Goal: Task Accomplishment & Management: Use online tool/utility

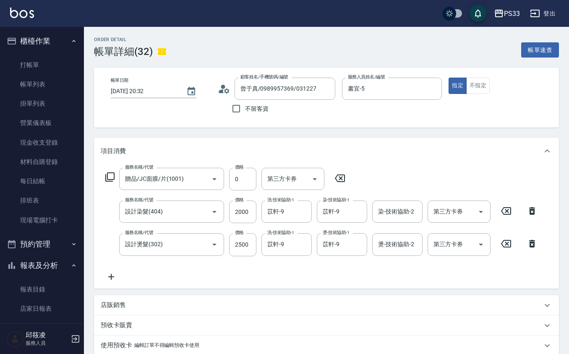
drag, startPoint x: 22, startPoint y: 1, endPoint x: 30, endPoint y: 11, distance: 12.8
click at [24, 4] on div "PS33 登出" at bounding box center [284, 13] width 569 height 27
click at [30, 11] on img at bounding box center [22, 13] width 24 height 10
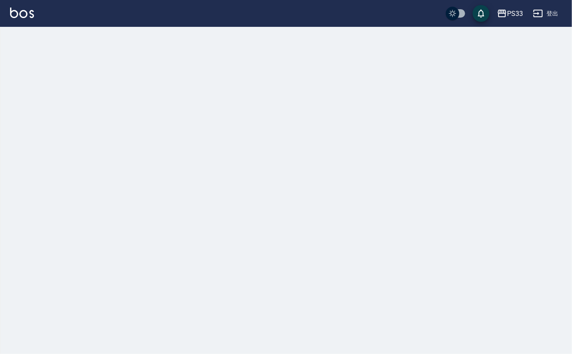
click at [30, 11] on img at bounding box center [22, 13] width 24 height 10
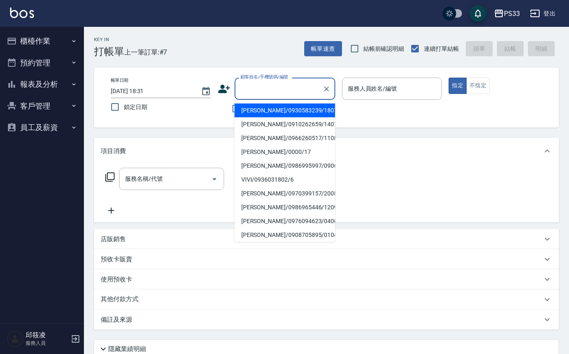
click at [286, 83] on input "顧客姓名/手機號碼/編號" at bounding box center [278, 88] width 81 height 15
click at [304, 104] on li "[PERSON_NAME]/0901005746/021130" at bounding box center [284, 111] width 101 height 14
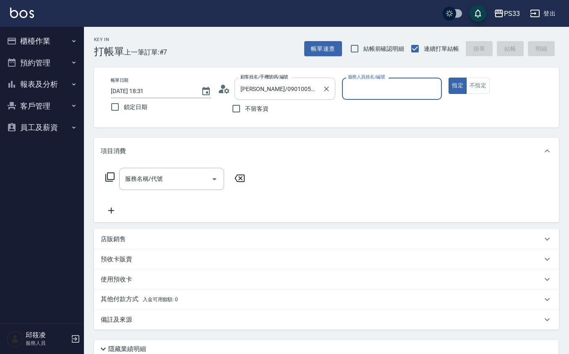
click at [300, 78] on div "[PERSON_NAME]/0901005746/021130 顧客姓名/手機號碼/編號" at bounding box center [284, 89] width 101 height 22
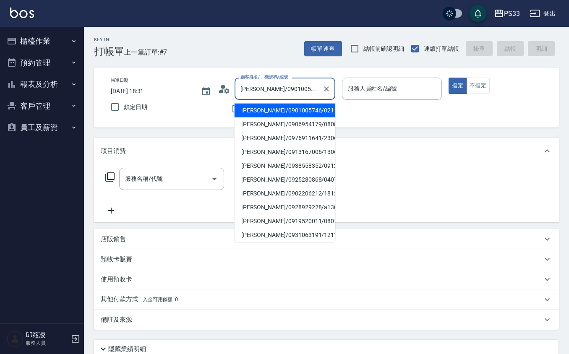
click at [300, 78] on div "[PERSON_NAME]/0901005746/021130 顧客姓名/手機號碼/編號" at bounding box center [284, 89] width 101 height 22
drag, startPoint x: 300, startPoint y: 78, endPoint x: 301, endPoint y: 86, distance: 8.0
click at [301, 86] on div "[PERSON_NAME]/0901005746/021130 顧客姓名/手機號碼/編號" at bounding box center [284, 89] width 101 height 22
click at [301, 86] on input "[PERSON_NAME]/0901005746/021130" at bounding box center [278, 88] width 81 height 15
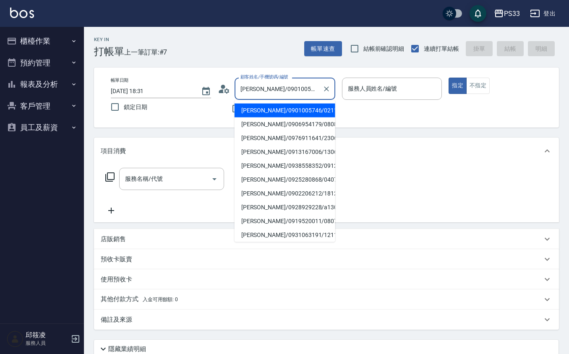
click at [301, 86] on input "[PERSON_NAME]/0901005746/021130" at bounding box center [278, 88] width 81 height 15
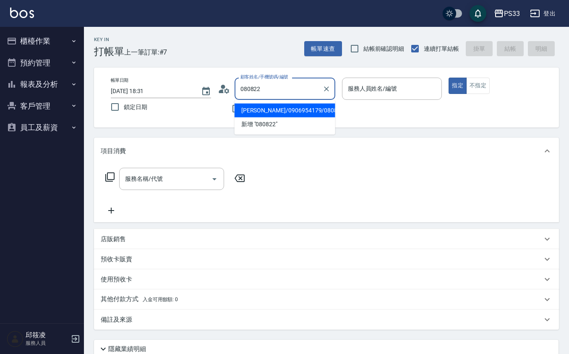
type input "[PERSON_NAME]/0906954179/080822"
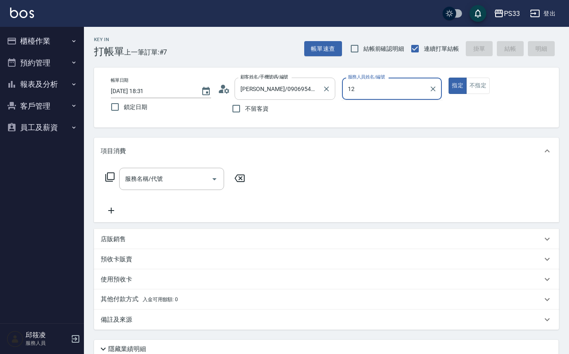
type input "12"
click at [448, 78] on button "指定" at bounding box center [457, 86] width 18 height 16
type button "true"
click at [347, 86] on input "服務人員姓名/編號" at bounding box center [392, 88] width 93 height 15
type input "Rube-1"
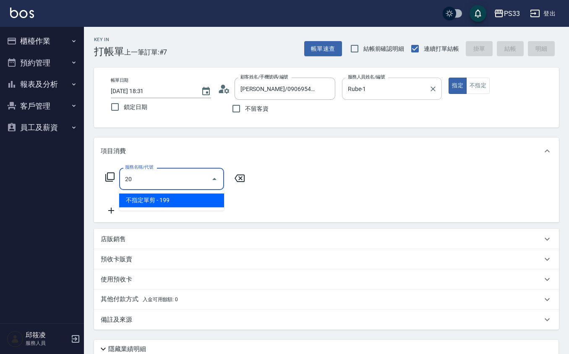
type input "2"
type input "髮原素醫學頭皮養護洗髮(605)"
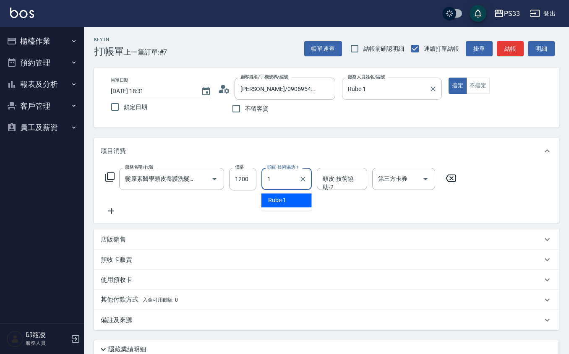
type input "Rube-1"
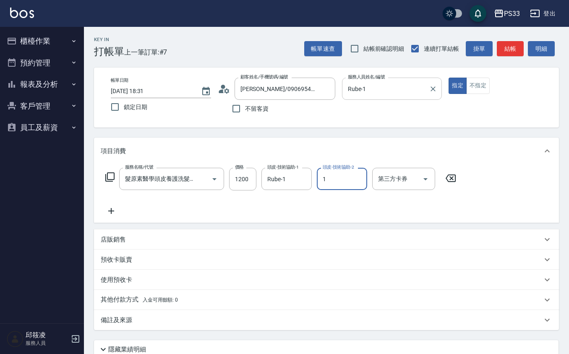
type input "Rube-1"
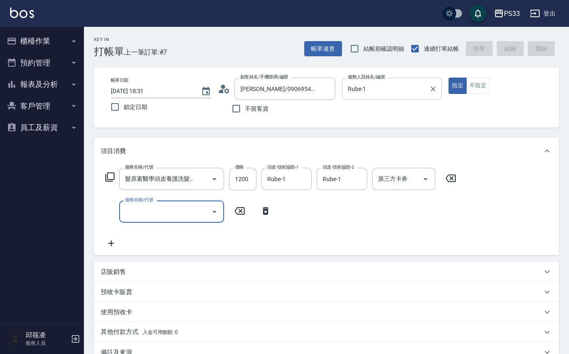
type input "[DATE] 18:36"
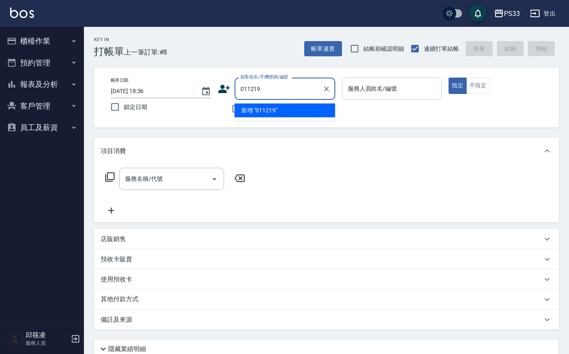
type input "[PERSON_NAME]/0987069481/011219"
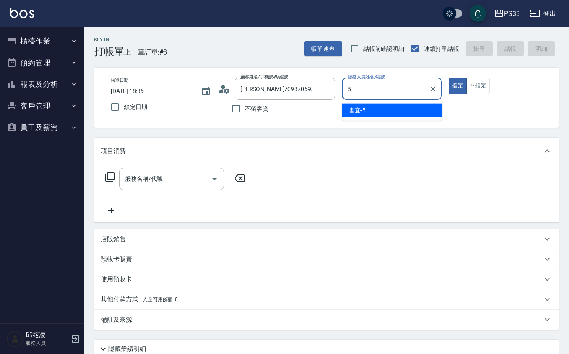
type input "書宜-5"
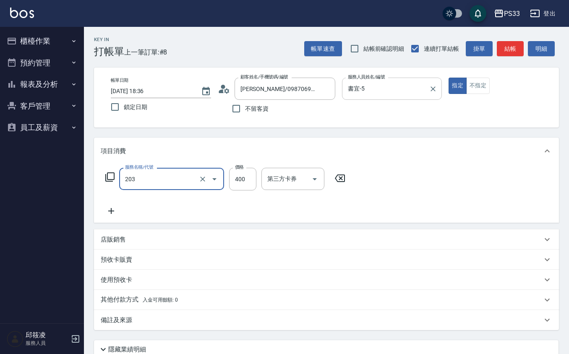
type input "指定單剪(203)"
type input "300"
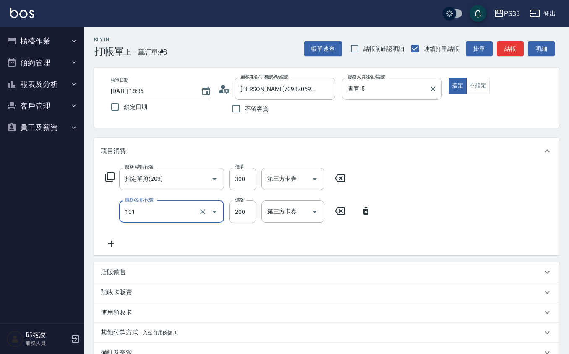
type input "洗髮(101)"
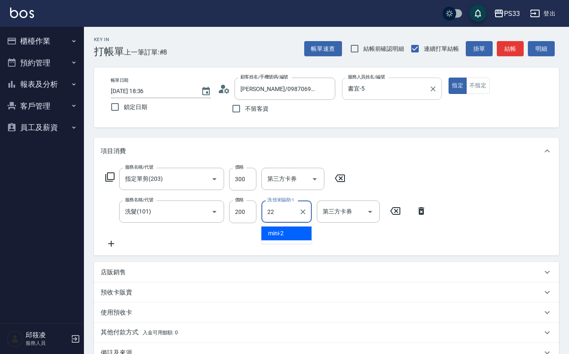
type input "[PERSON_NAME]-22"
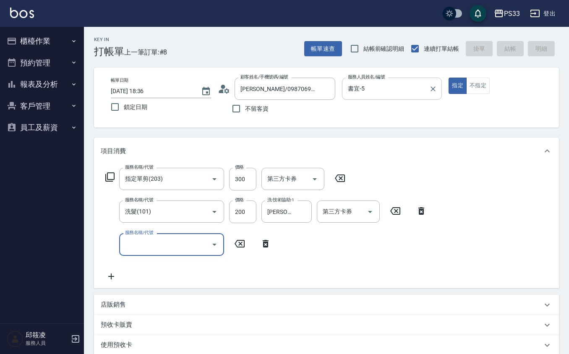
type input "[DATE] 18:37"
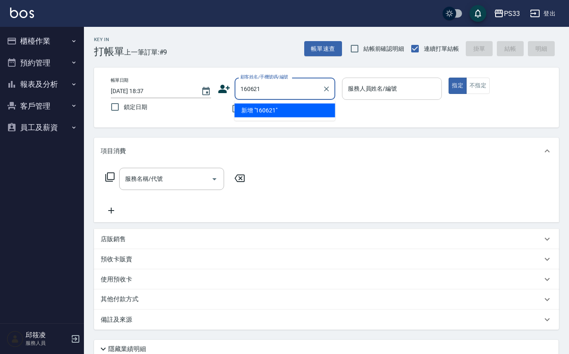
type input "160621"
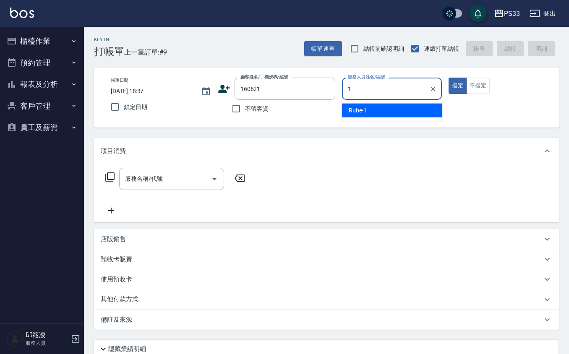
type input "Rube-1"
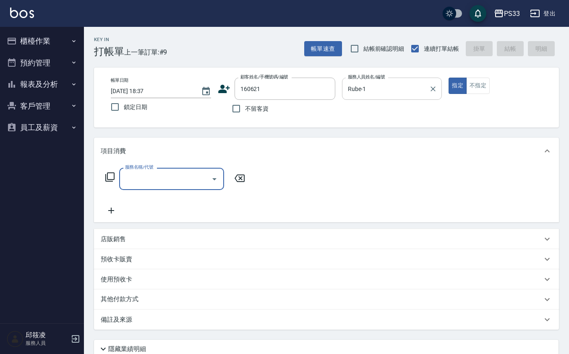
type input "[PERSON_NAME]/0981145621/160621"
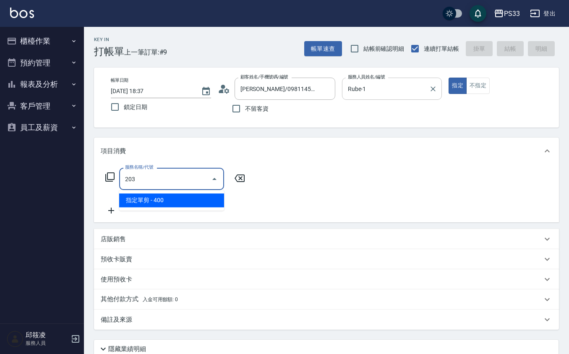
type input "指定單剪(203)"
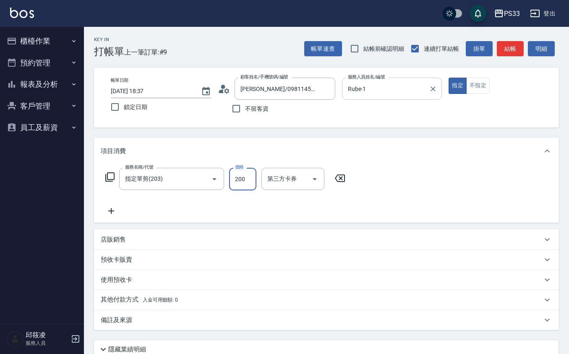
type input "200"
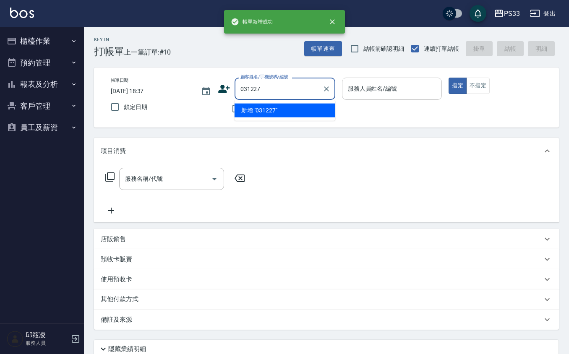
type input "031227"
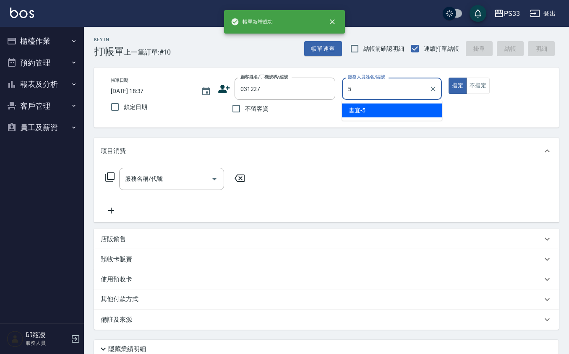
type input "書宜-5"
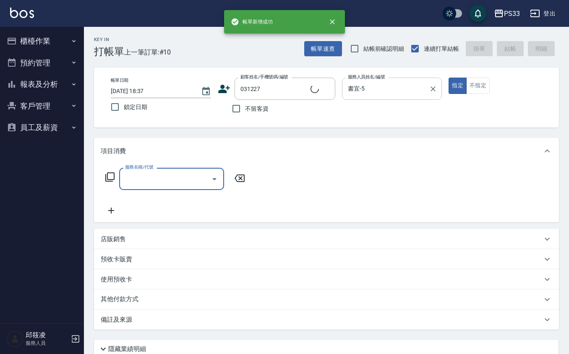
type input "曾于真/0989957369/031227"
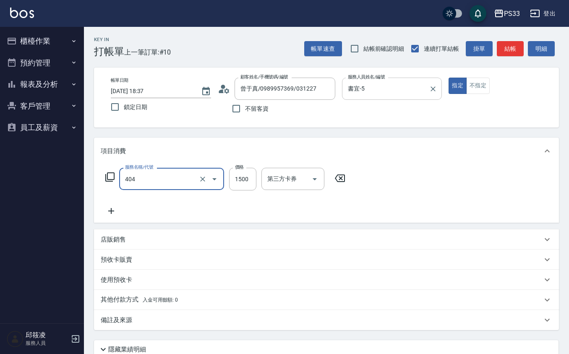
type input "設計染髮(404)"
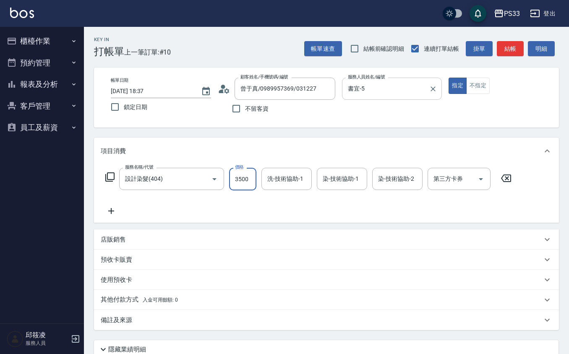
type input "3500"
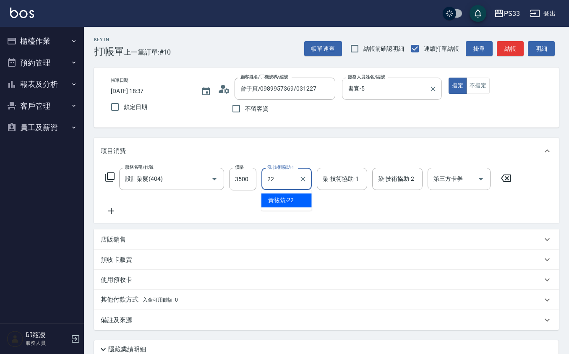
type input "[PERSON_NAME]-22"
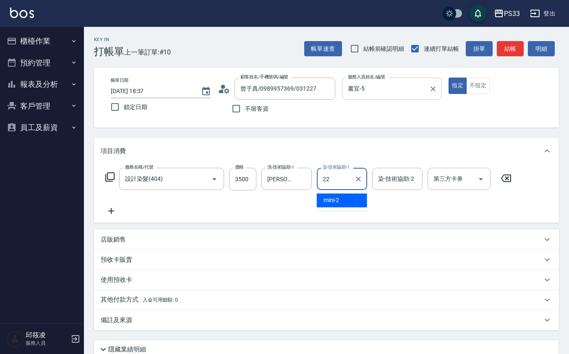
type input "[PERSON_NAME]-22"
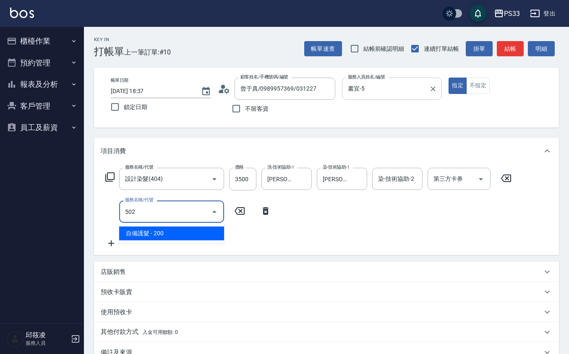
type input "自備護髮(502)"
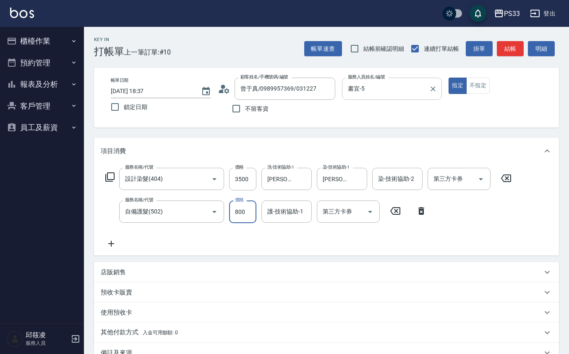
type input "800"
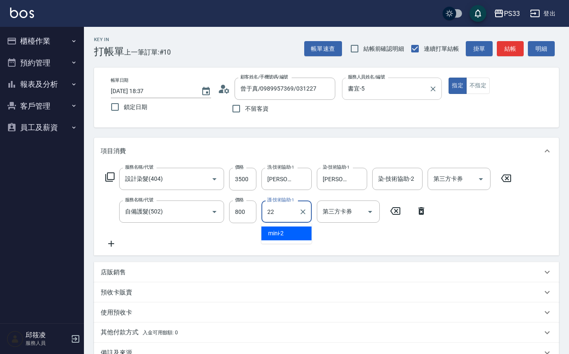
type input "[PERSON_NAME]-22"
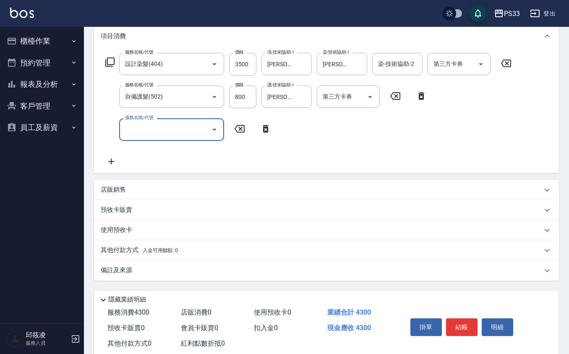
scroll to position [134, 0]
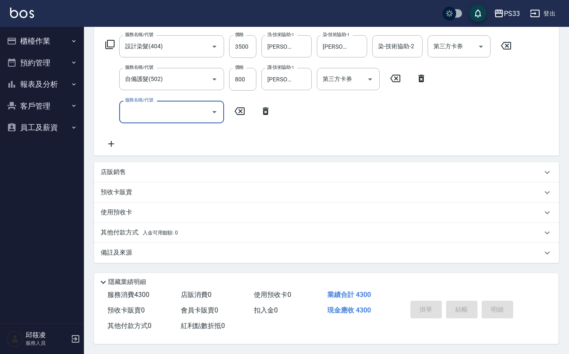
type input "[DATE] 18:38"
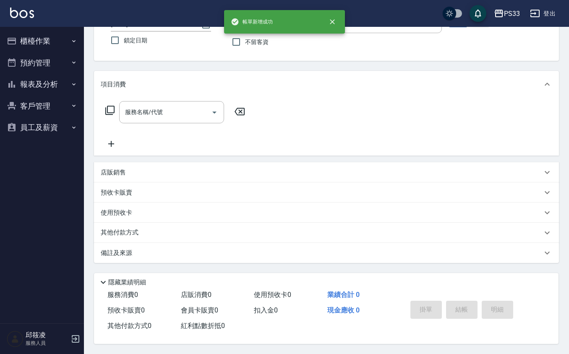
scroll to position [0, 0]
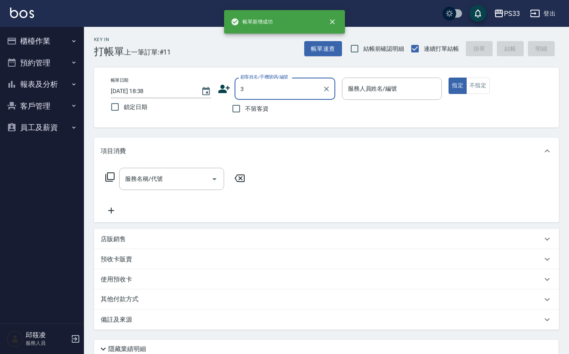
type input "曾于真/0989957369/031227"
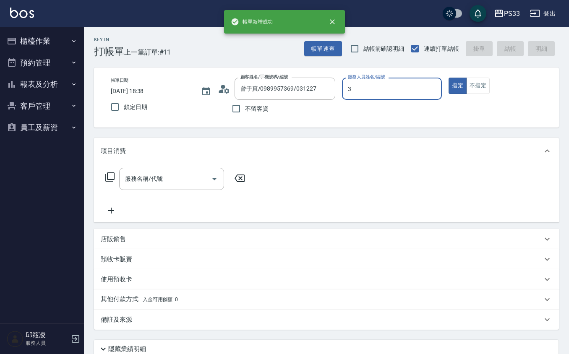
type input "[PERSON_NAME]-3"
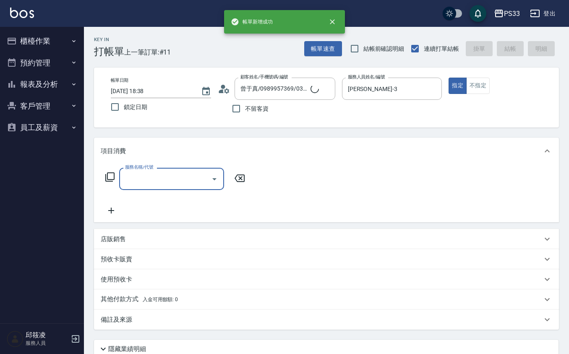
type input "Pinky/0930017010/3"
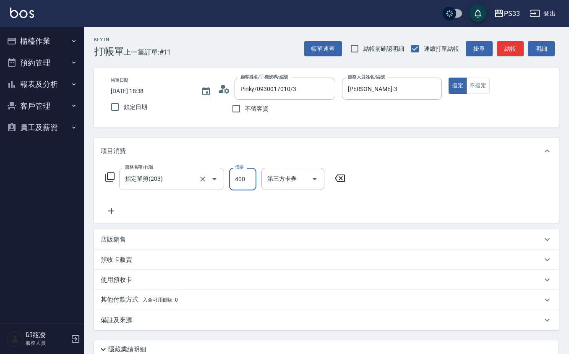
click at [203, 188] on div at bounding box center [208, 179] width 23 height 22
type input "設計染髮(404)"
type input "1299"
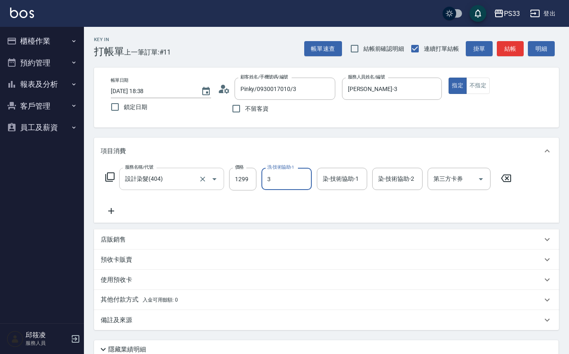
type input "[PERSON_NAME]-3"
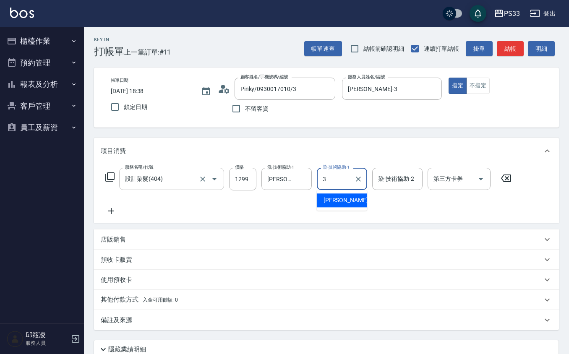
type input "[PERSON_NAME]-3"
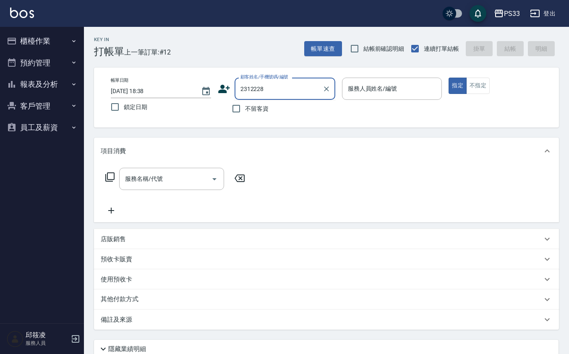
click at [287, 85] on input "2312228" at bounding box center [278, 88] width 81 height 15
type input "231222"
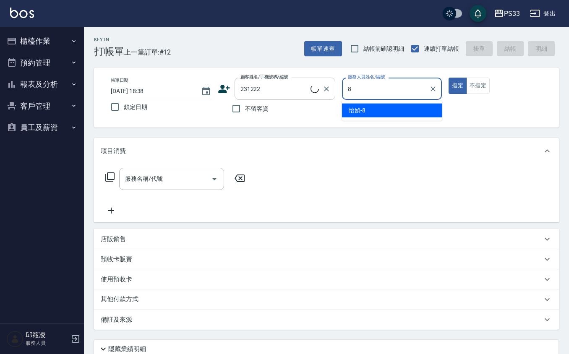
type input "怡媜-8"
type input "[PERSON_NAME]/0908228512/231222"
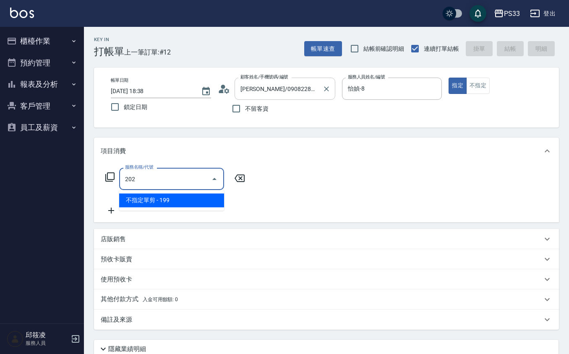
type input "不指定單剪(202)"
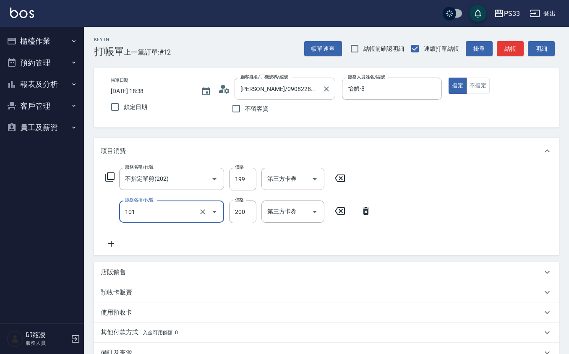
type input "洗髮(101)"
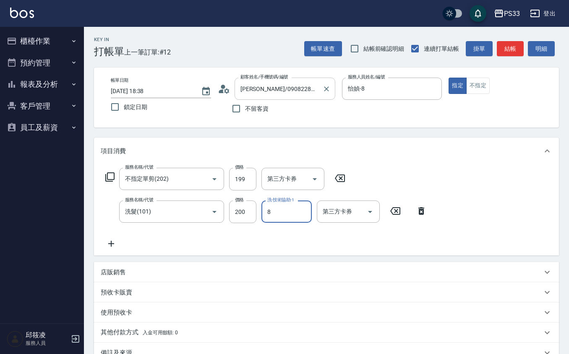
type input "怡媜-8"
click at [474, 85] on button "不指定" at bounding box center [477, 86] width 23 height 16
type button "false"
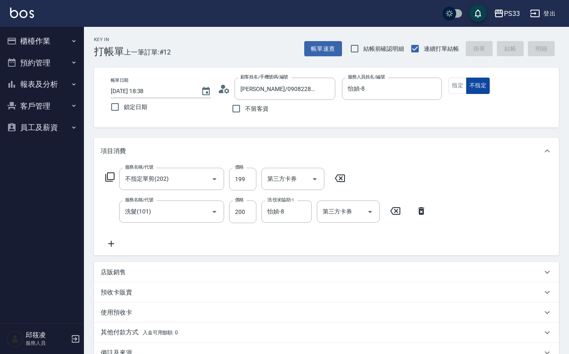
type input "[DATE] 18:39"
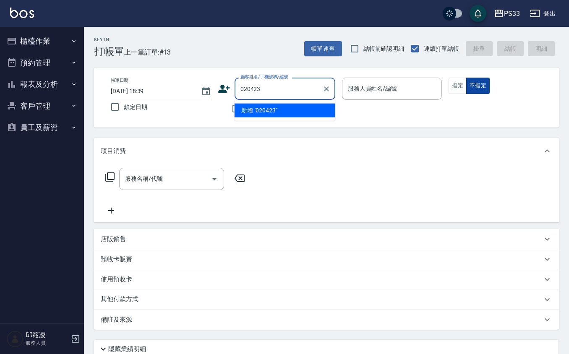
type input "020423"
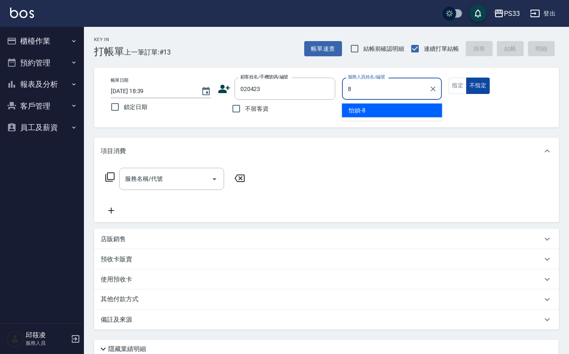
type input "怡媜-8"
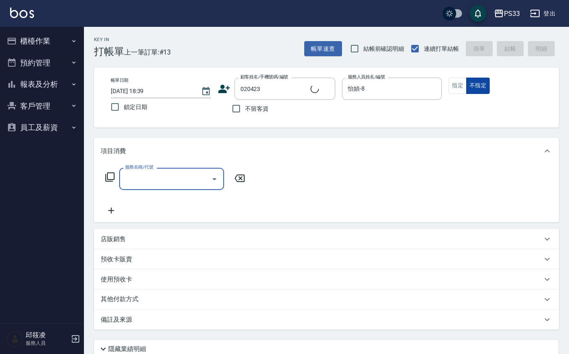
type input "[PERSON_NAME]/0930529992/020423"
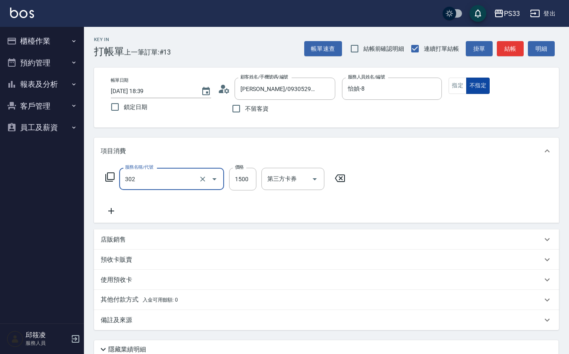
type input "設計燙髮(302)"
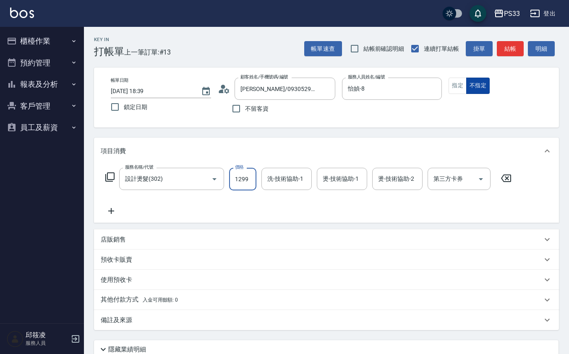
type input "1299"
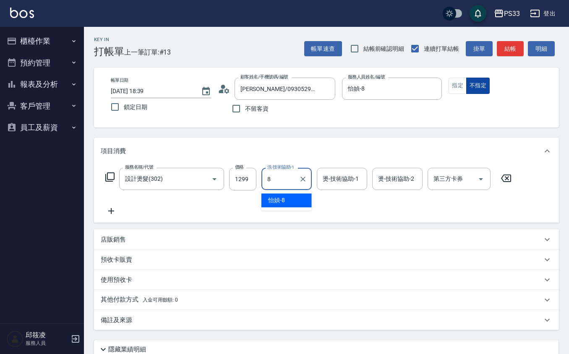
type input "怡媜-8"
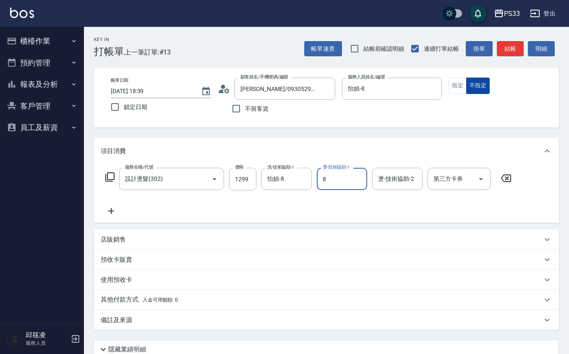
type input "怡媜-8"
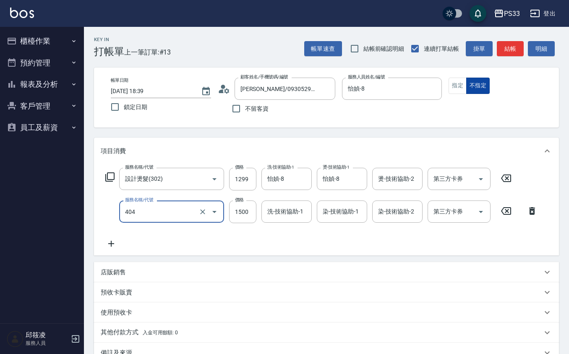
type input "設計染髮(404)"
type input "1099"
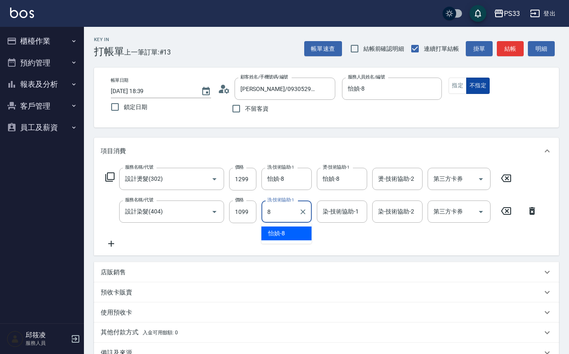
type input "怡媜-8"
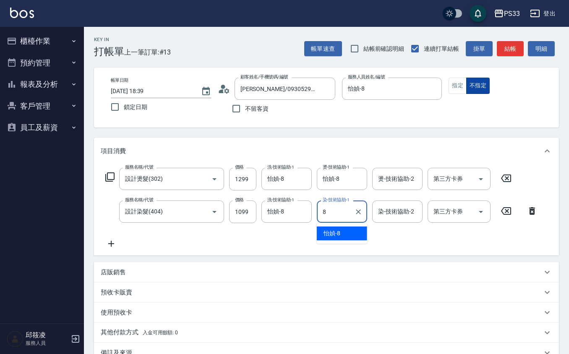
type input "怡媜-8"
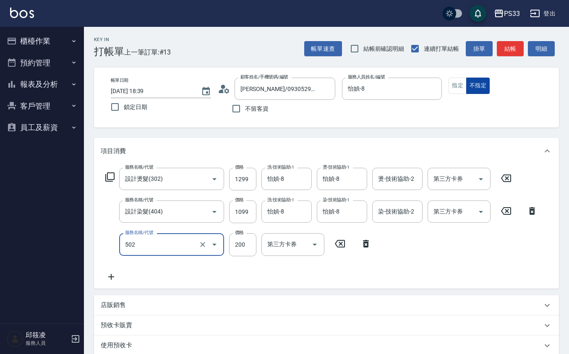
type input "自備護髮(502)"
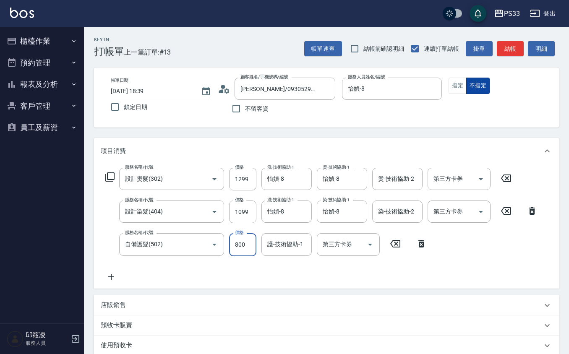
type input "800"
type input "怡媜-8"
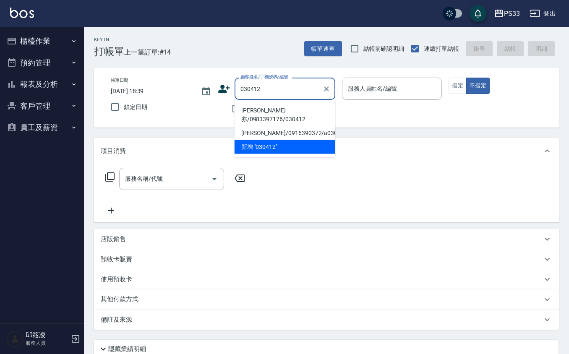
type input "[PERSON_NAME]亦/0983397176/030412"
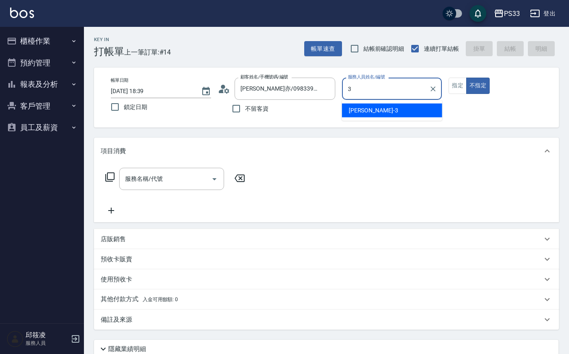
type input "[PERSON_NAME]-3"
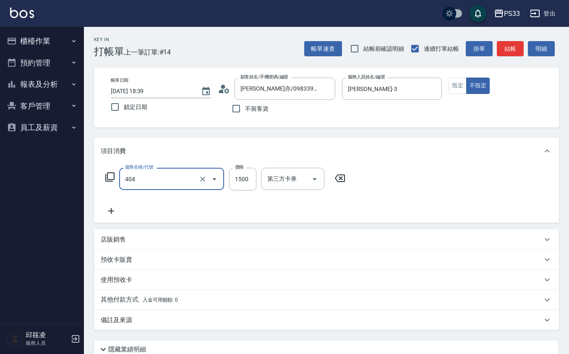
type input "設計染髮(404)"
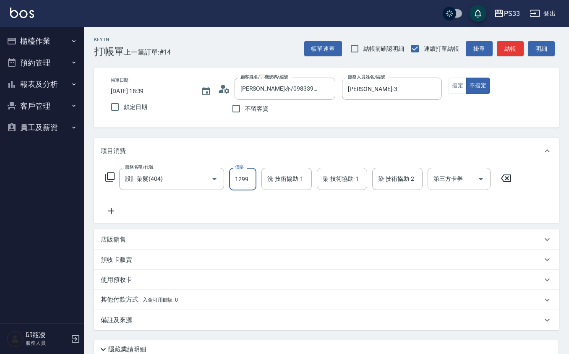
type input "1299"
type input "[PERSON_NAME]-3"
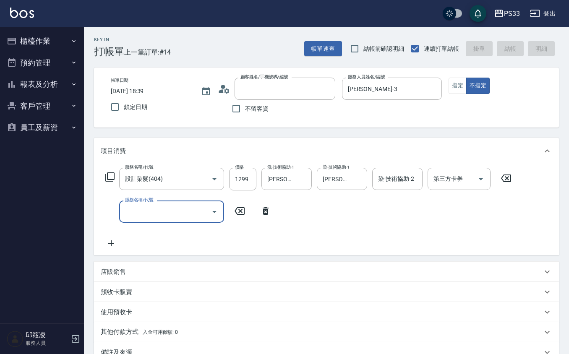
type input "[DATE] 18:40"
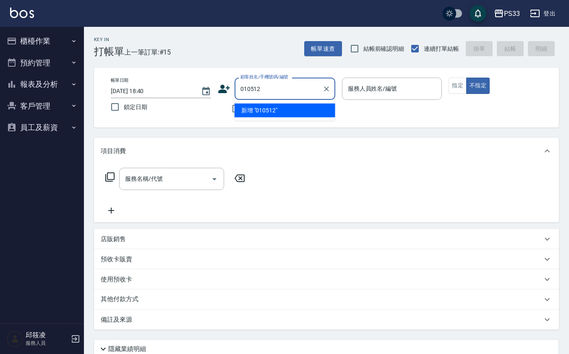
type input "010512"
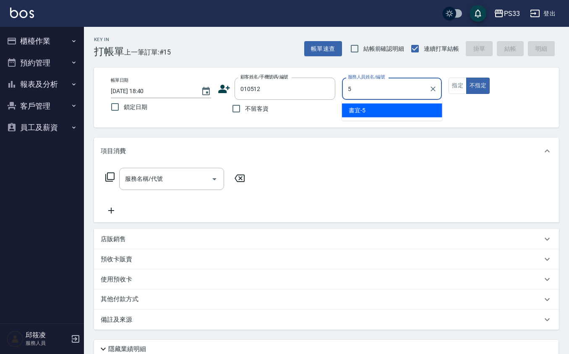
type input "書宜-5"
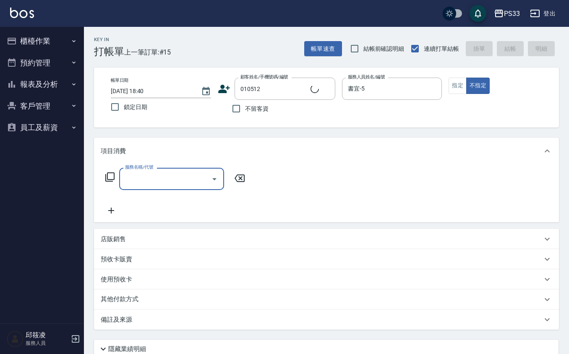
type input "[PERSON_NAME]/0911367927/010512"
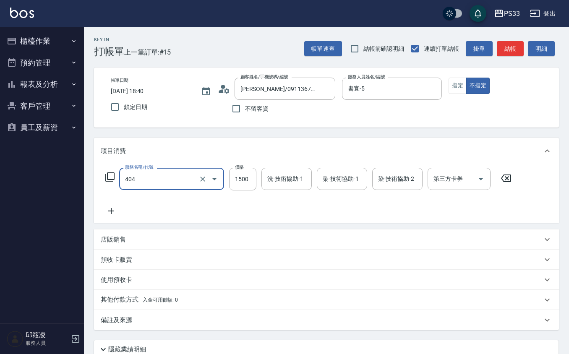
type input "設計染髮(404)"
type input "2500"
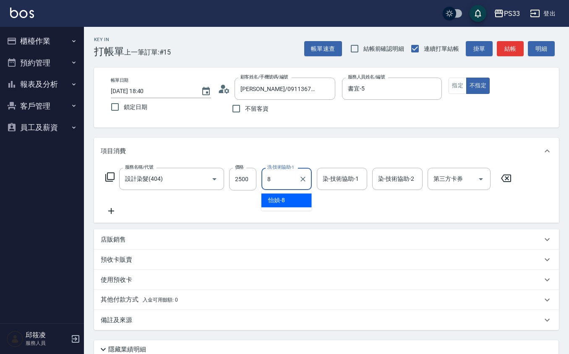
type input "怡媜-8"
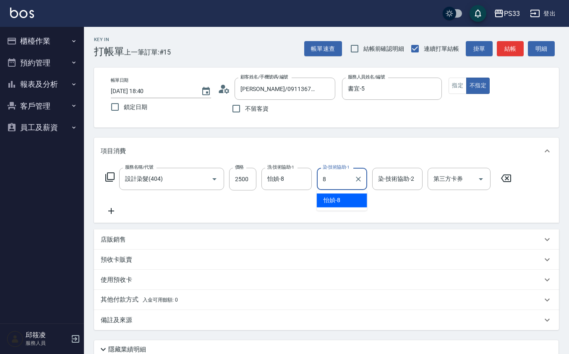
type input "怡媜-8"
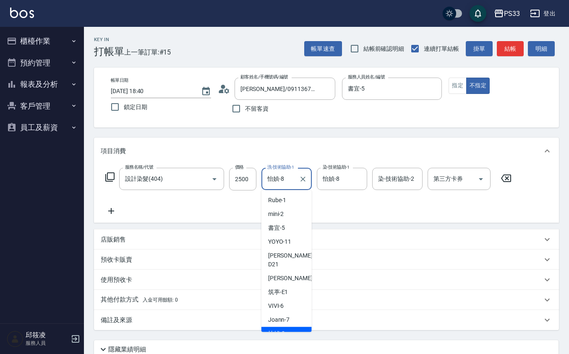
click at [281, 175] on input "怡媜-8" at bounding box center [280, 179] width 30 height 15
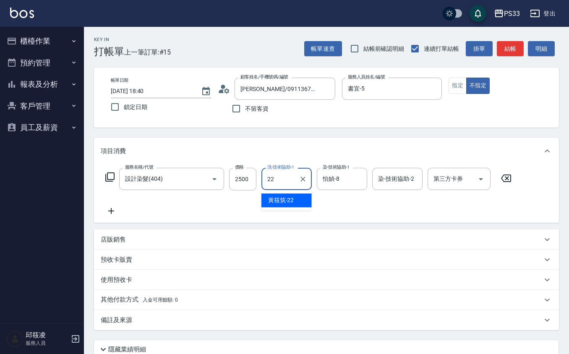
type input "[PERSON_NAME]-22"
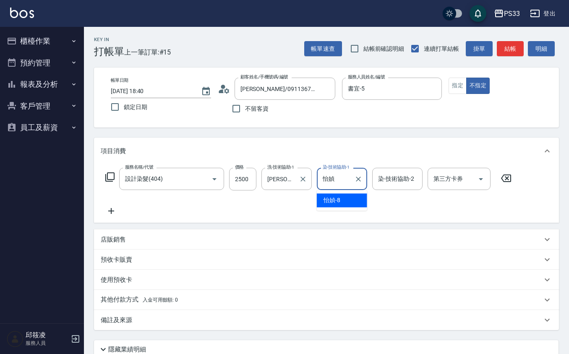
type input "怡"
type input "[PERSON_NAME]-22"
click at [438, 131] on div "Key In 打帳單 上一筆訂單:#15 帳單速查 結帳前確認明細 連續打單結帳 掛單 結帳 明細 帳單日期 [DATE] 18:40 鎖定日期 顧客姓名/手…" at bounding box center [326, 224] width 485 height 394
click at [104, 207] on icon at bounding box center [111, 211] width 21 height 10
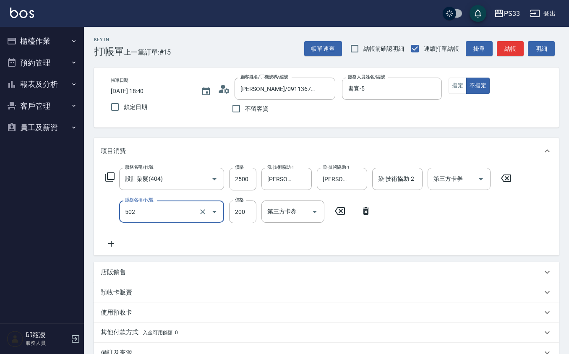
type input "自備護髮(502)"
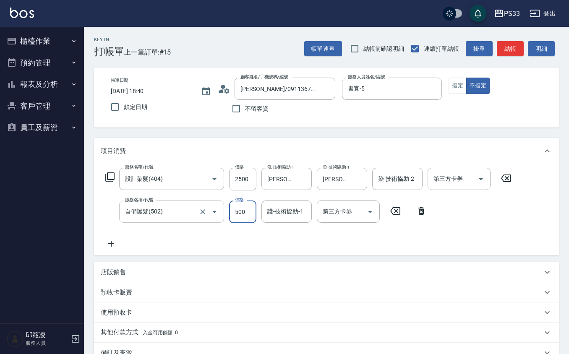
type input "500"
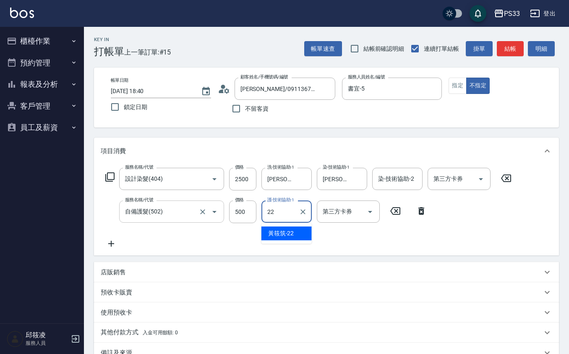
type input "[PERSON_NAME]-22"
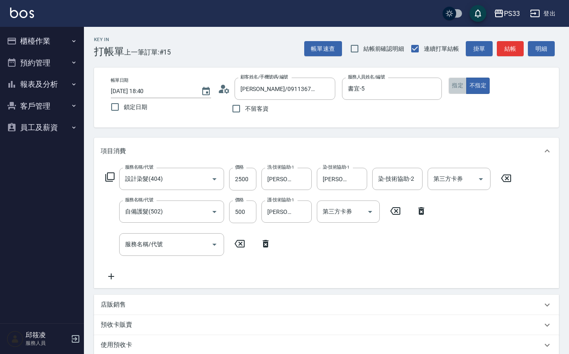
click at [462, 86] on button "指定" at bounding box center [457, 86] width 18 height 16
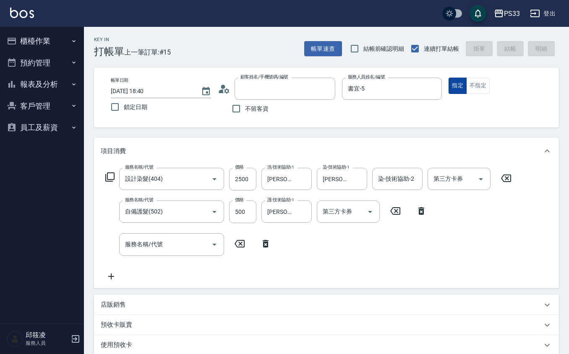
type input "[DATE] 18:42"
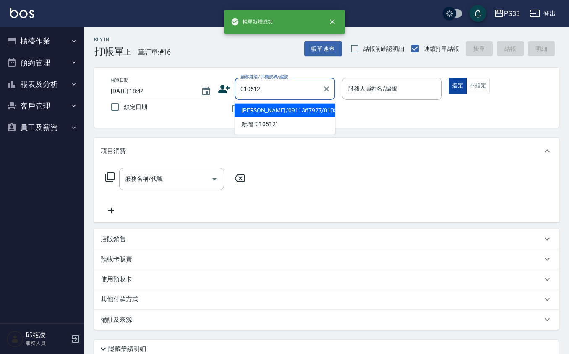
type input "[PERSON_NAME]/0911367927/010512"
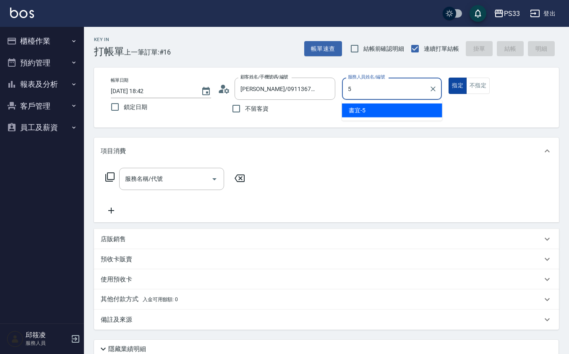
type input "書宜-5"
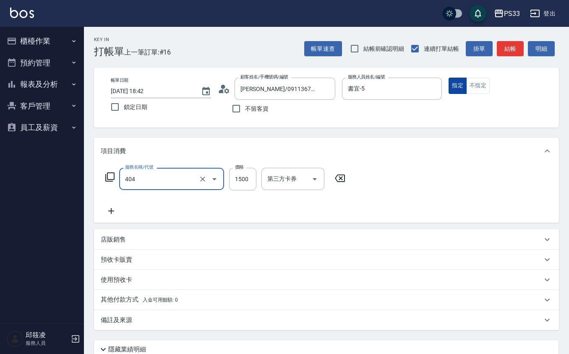
type input "設計染髮(404)"
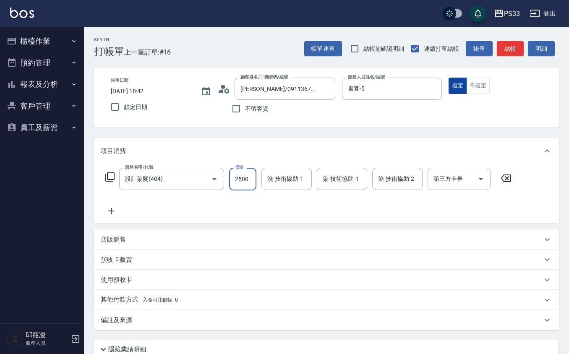
type input "2500"
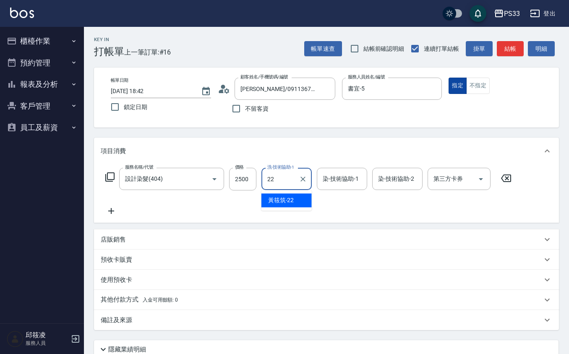
type input "[PERSON_NAME]-22"
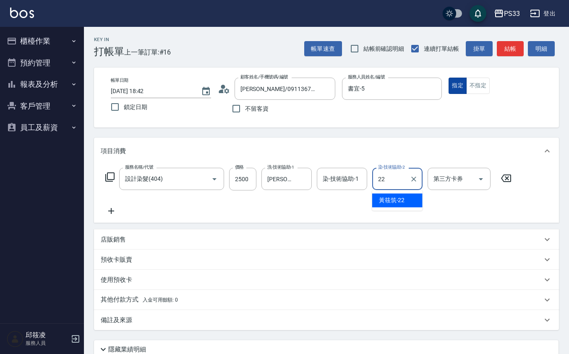
type input "[PERSON_NAME]-22"
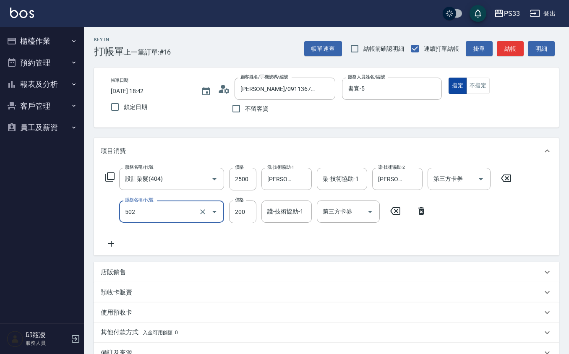
type input "自備護髮(502)"
type input "1000"
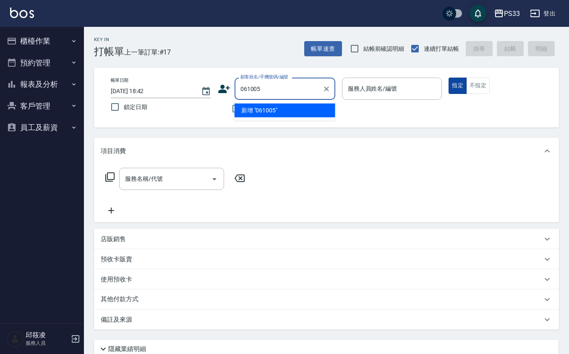
type input "061005"
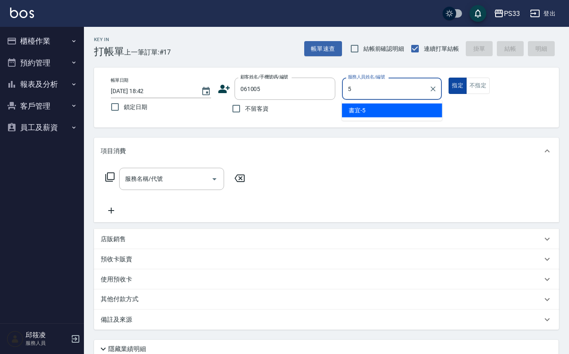
type input "書宜-5"
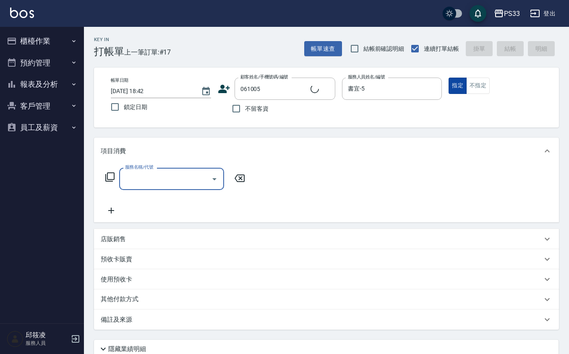
type input "[PERSON_NAME]/0911270466/061005"
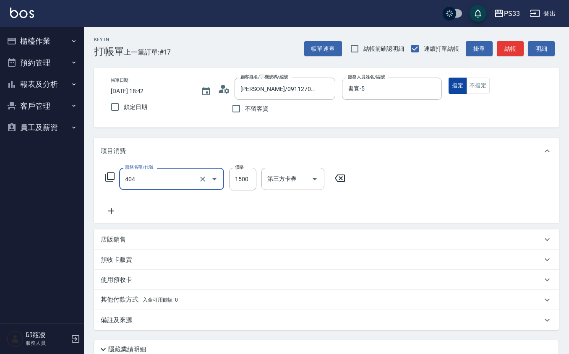
type input "設計染髮(404)"
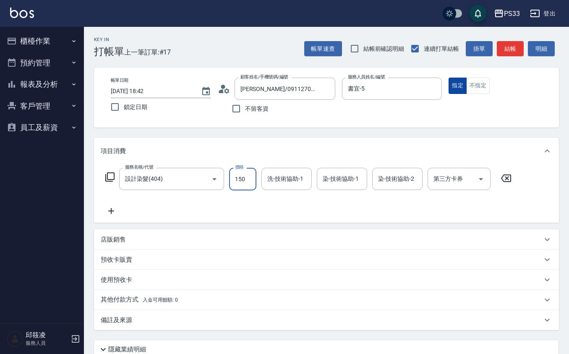
type input "1500"
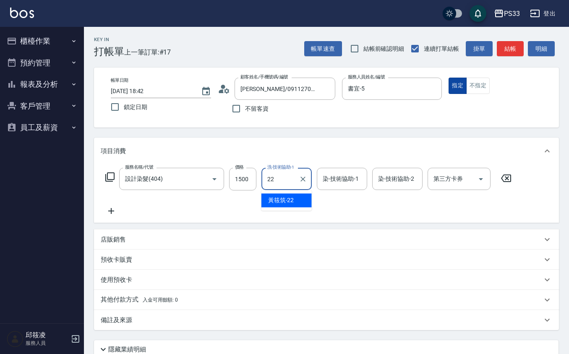
type input "[PERSON_NAME]-22"
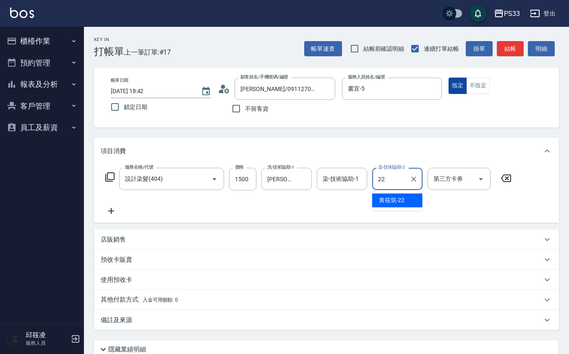
type input "[PERSON_NAME]-22"
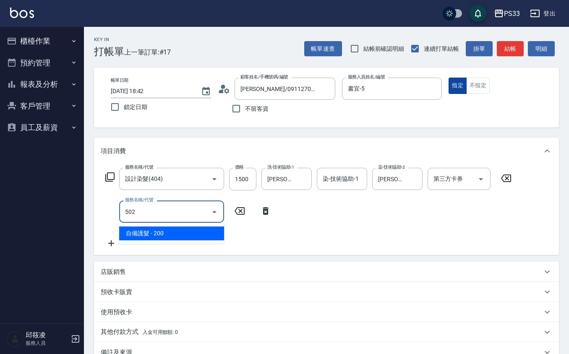
type input "自備護髮(502)"
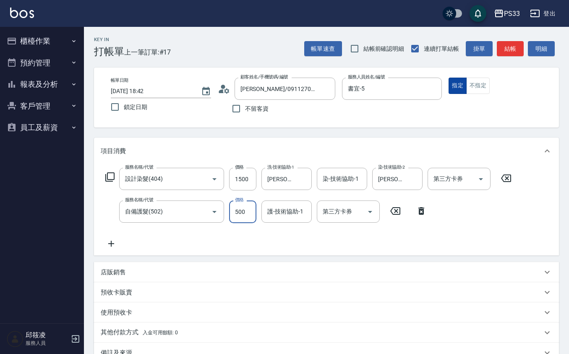
type input "500"
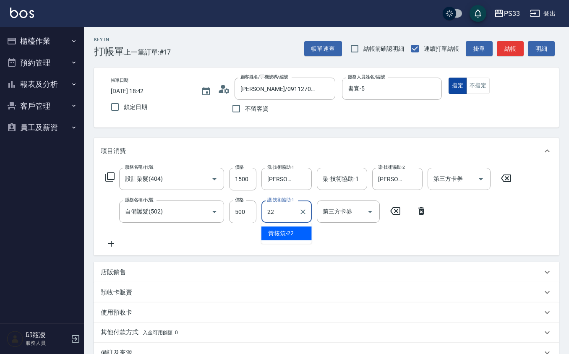
type input "[PERSON_NAME]-22"
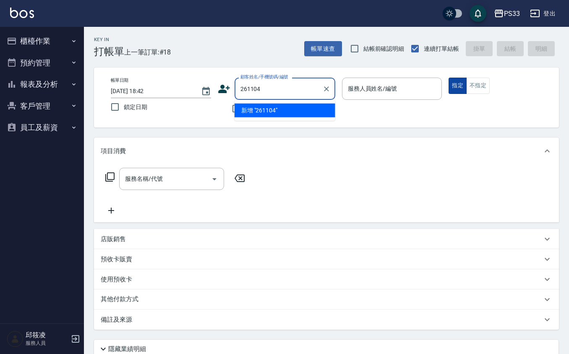
type input "261104"
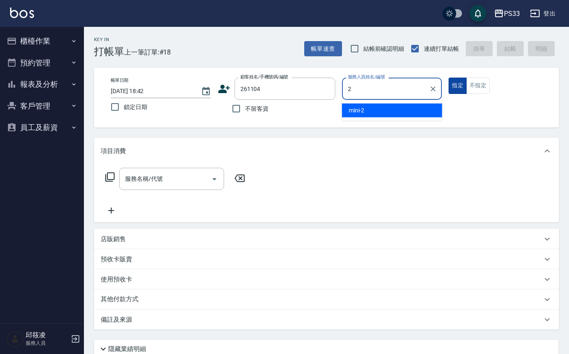
type input "mini-2"
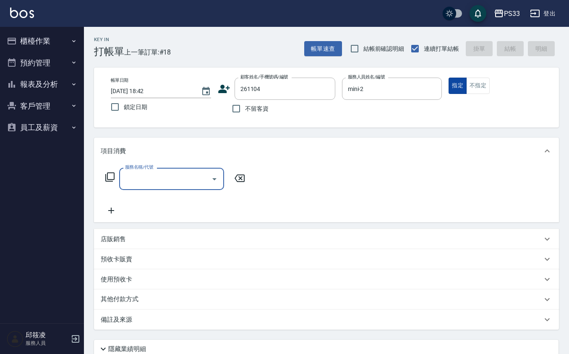
type input "曾莉貽/092226546/261104"
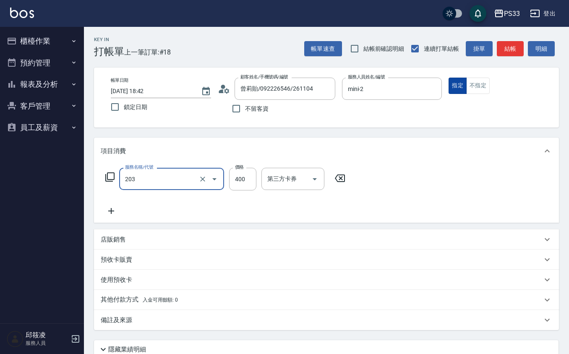
type input "指定單剪(203)"
type input "200"
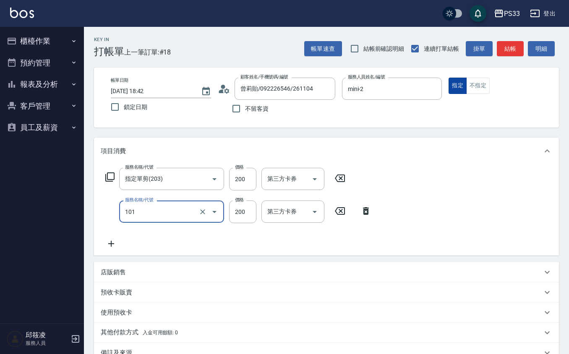
type input "洗髮(101)"
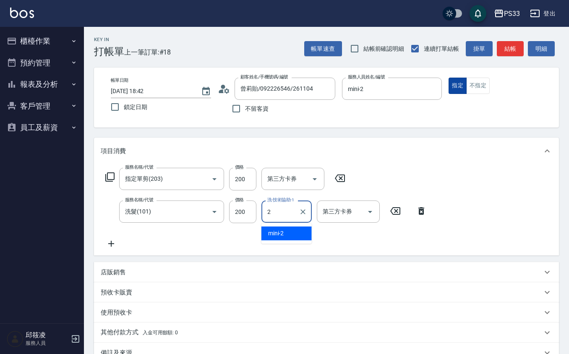
type input "mini-2"
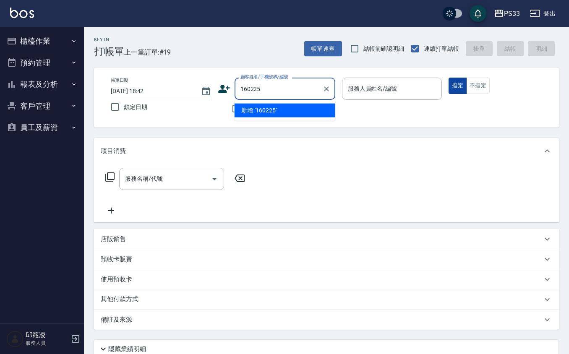
type input "160225"
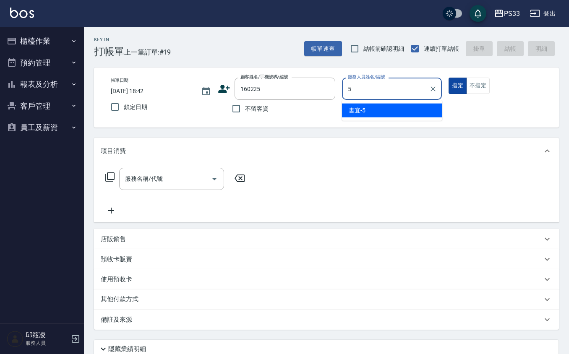
type input "書宜-5"
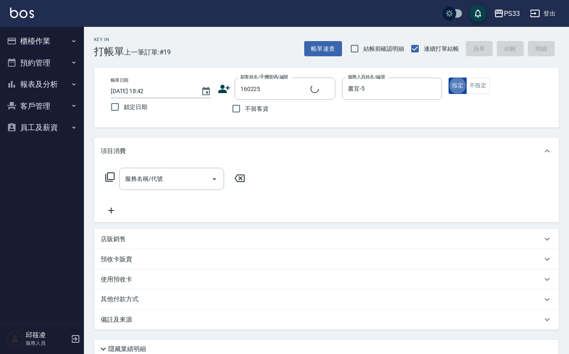
type input "[PERSON_NAME]/0930648391/160225"
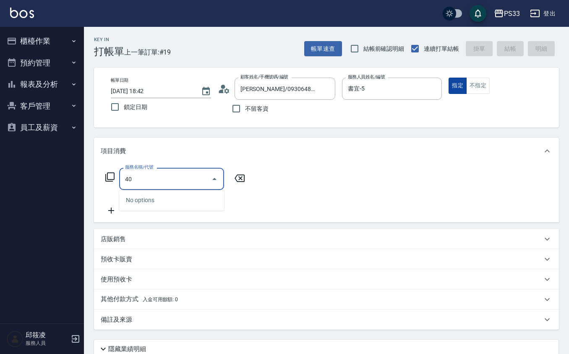
type input "4"
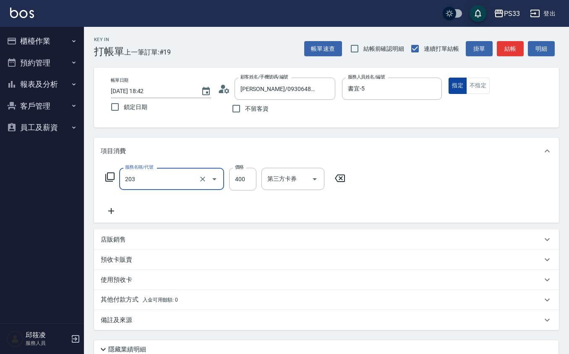
type input "指定單剪(203)"
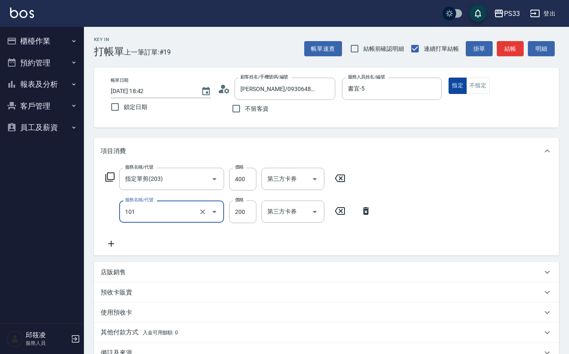
type input "洗髮(101)"
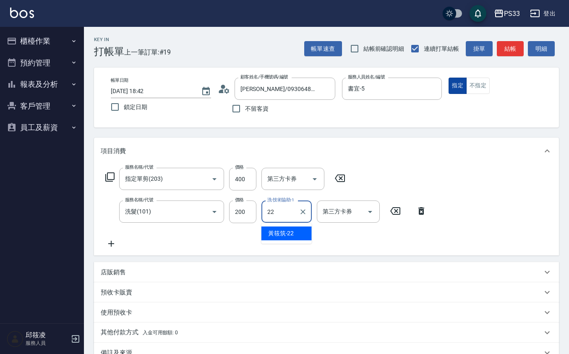
type input "[PERSON_NAME]-22"
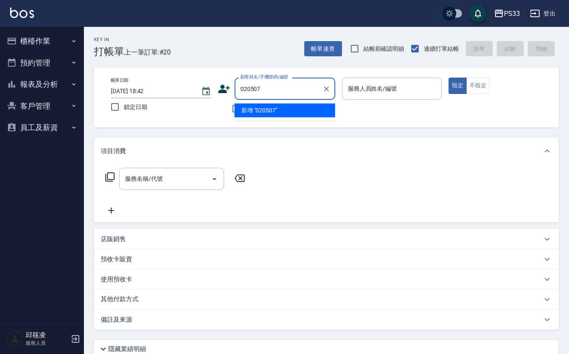
type input "020507"
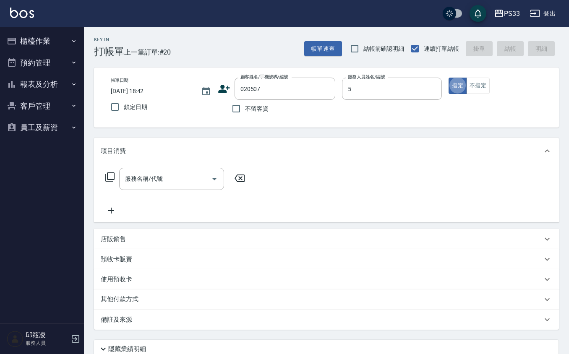
type input "書宜-5"
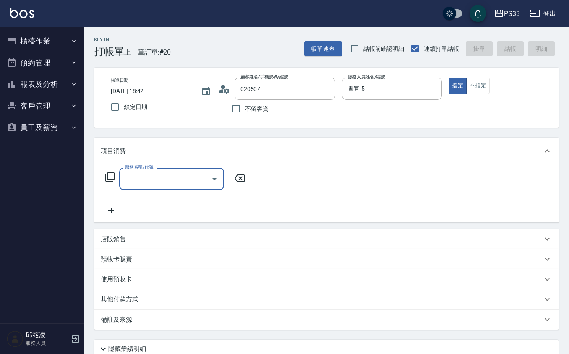
type input "[PERSON_NAME]/0910610605/020507"
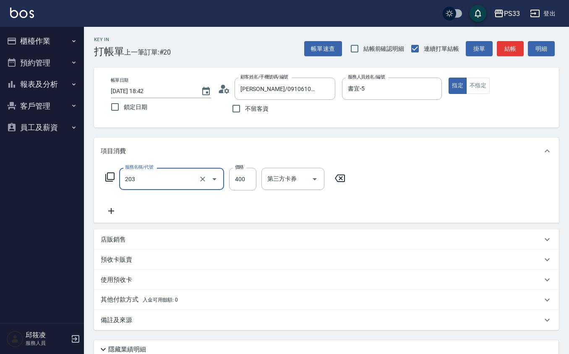
type input "指定單剪(203)"
type input "300"
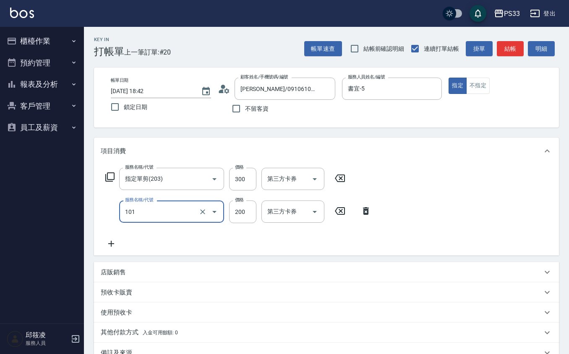
type input "洗髮(101)"
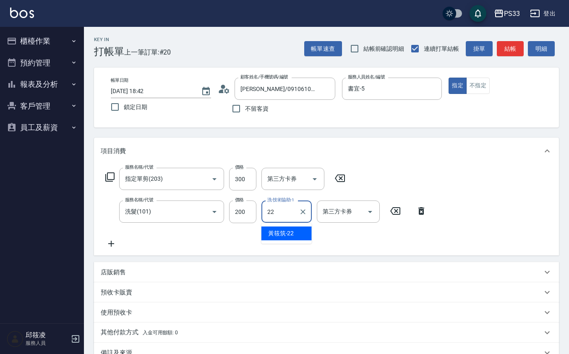
type input "[PERSON_NAME]-22"
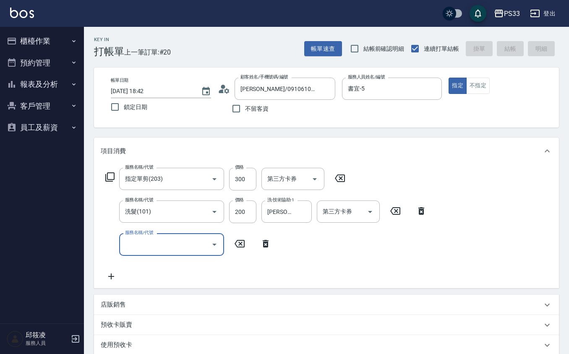
type input "[DATE] 19:12"
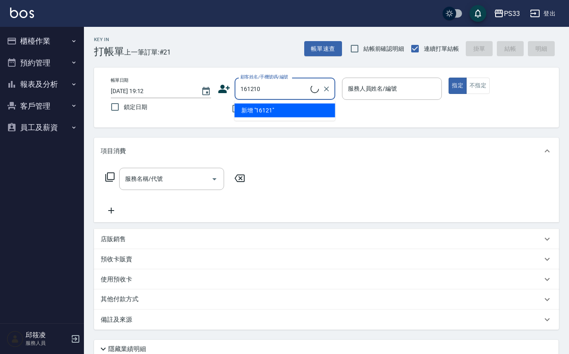
type input "161210"
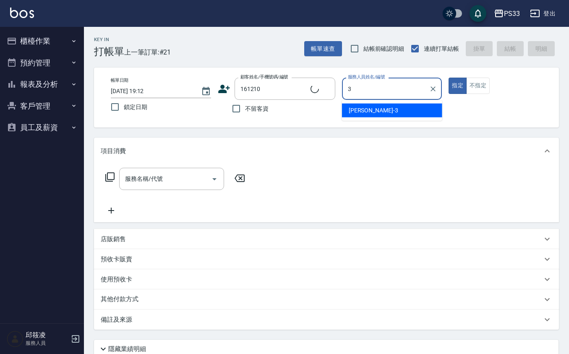
type input "[PERSON_NAME]-3"
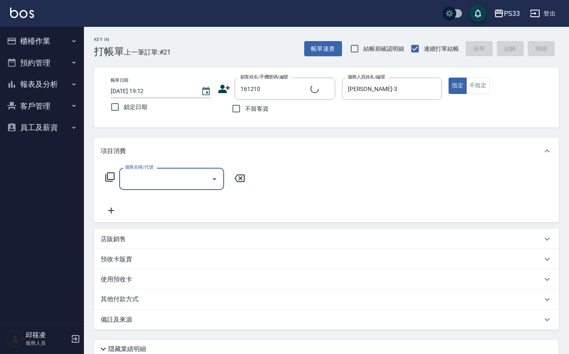
type input "[PERSON_NAME]/0963831970/161210"
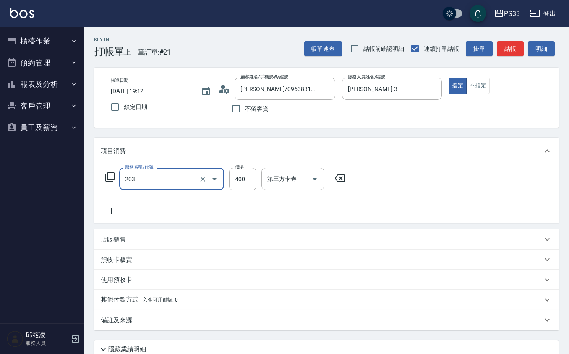
type input "指定單剪(203)"
type input "200"
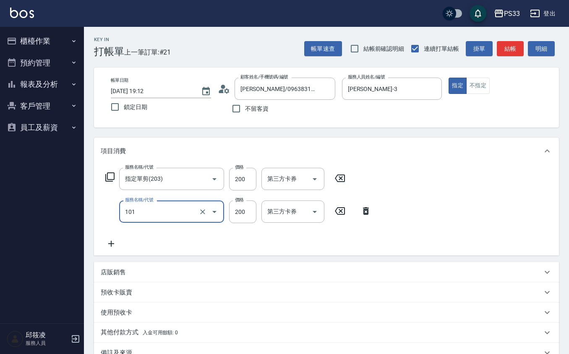
type input "洗髮(101)"
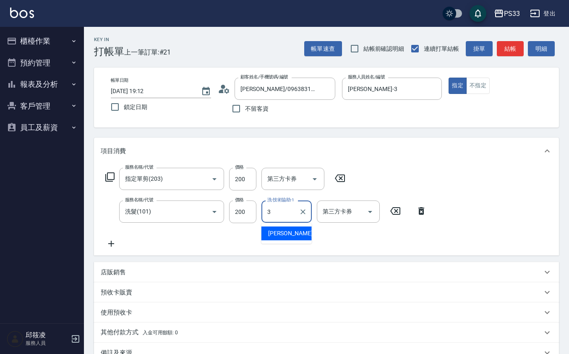
type input "[PERSON_NAME]-3"
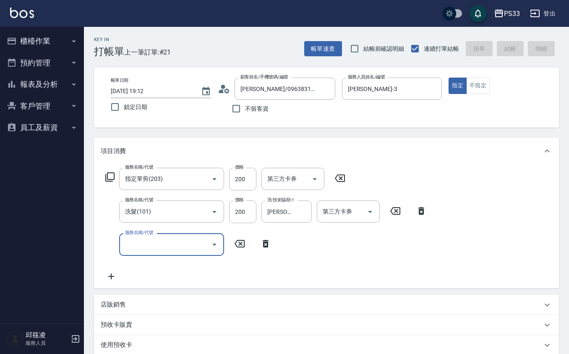
type input "[DATE] 19:13"
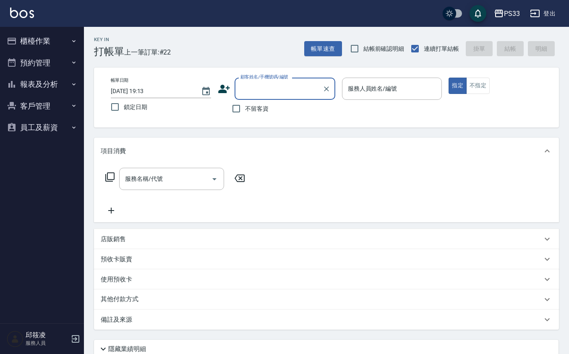
click at [53, 71] on button "預約管理" at bounding box center [41, 63] width 77 height 22
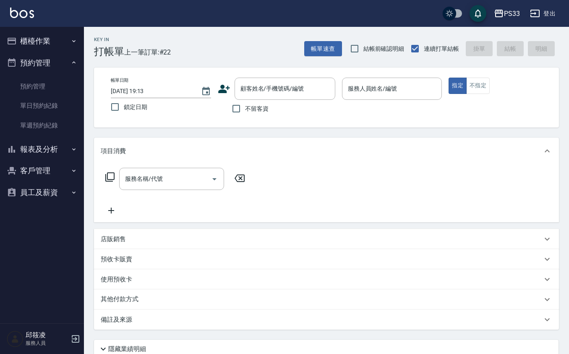
click at [59, 68] on button "預約管理" at bounding box center [41, 63] width 77 height 22
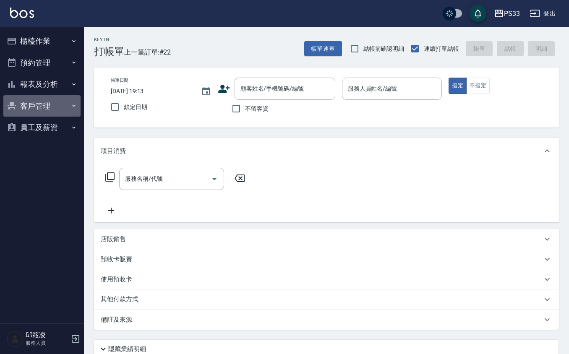
click at [45, 107] on button "客戶管理" at bounding box center [41, 106] width 77 height 22
click at [56, 101] on button "客戶管理" at bounding box center [41, 106] width 77 height 22
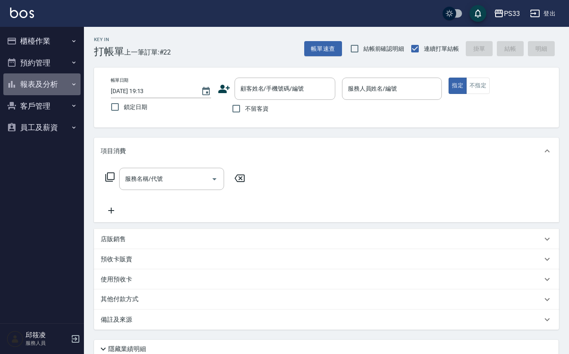
click at [56, 88] on button "報表及分析" at bounding box center [41, 84] width 77 height 22
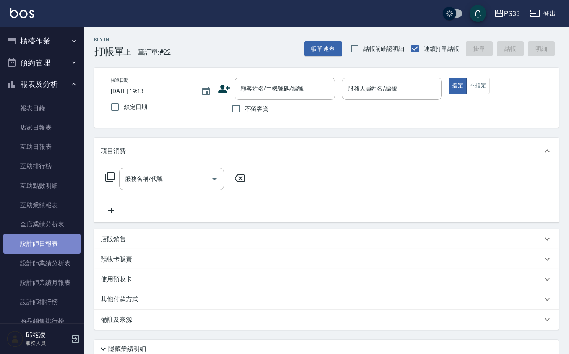
click at [55, 242] on link "設計師日報表" at bounding box center [41, 243] width 77 height 19
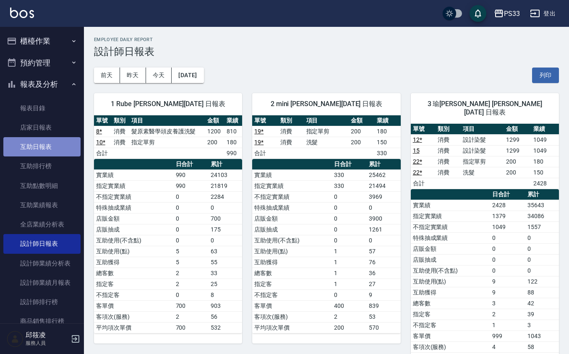
click at [68, 138] on link "互助日報表" at bounding box center [41, 146] width 77 height 19
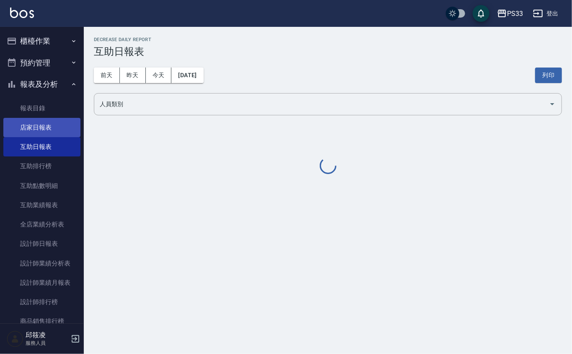
click at [59, 127] on link "店家日報表" at bounding box center [41, 127] width 77 height 19
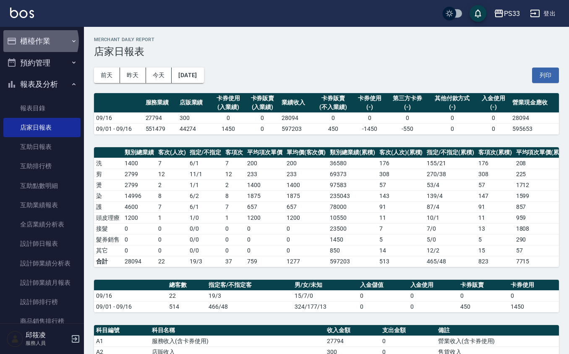
click at [39, 41] on button "櫃檯作業" at bounding box center [41, 41] width 77 height 22
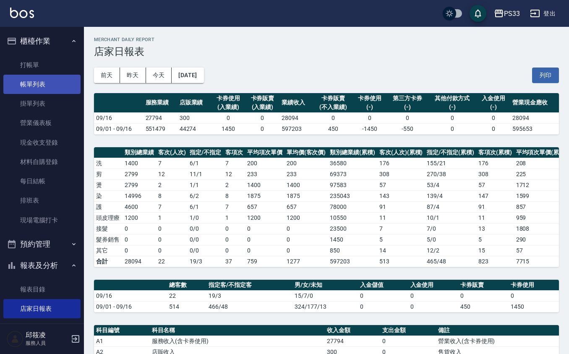
click at [50, 87] on link "帳單列表" at bounding box center [41, 84] width 77 height 19
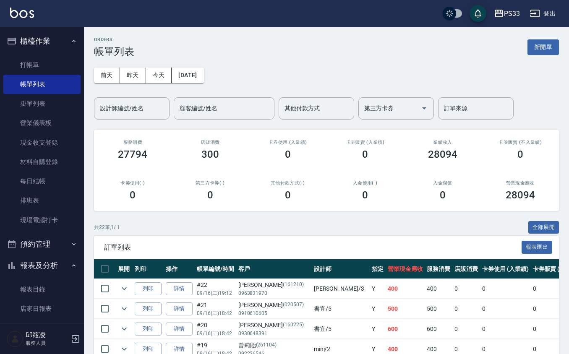
click at [118, 61] on div "[DATE] [DATE] [DATE] [DATE] 設計師編號/姓名 設計師編號/姓名 顧客編號/姓名 顧客編號/姓名 其他付款方式 其他付款方式 第三方…" at bounding box center [326, 88] width 465 height 62
drag, startPoint x: 136, startPoint y: 95, endPoint x: 140, endPoint y: 108, distance: 13.9
click at [136, 99] on div "[DATE] [DATE] [DATE] [DATE] 設計師編號/姓名 設計師編號/姓名 顧客編號/姓名 顧客編號/姓名 其他付款方式 其他付款方式 第三方…" at bounding box center [326, 88] width 465 height 62
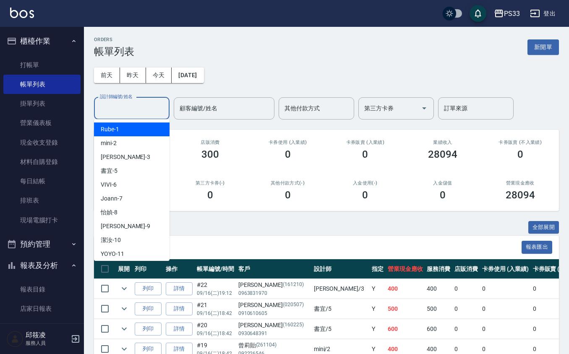
click at [148, 109] on input "設計師編號/姓名" at bounding box center [132, 108] width 68 height 15
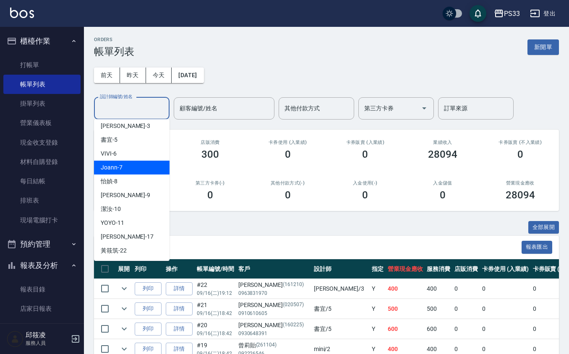
scroll to position [59, 0]
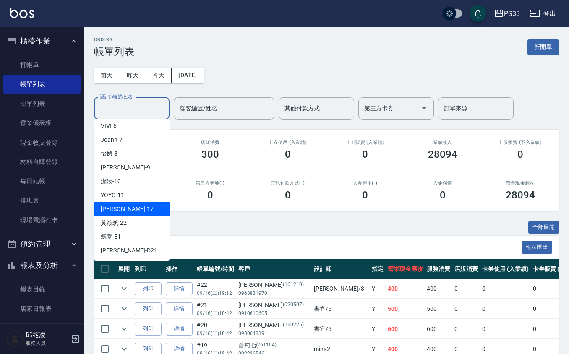
click at [130, 206] on div "[PERSON_NAME] -17" at bounding box center [131, 209] width 75 height 14
type input "[PERSON_NAME]-17"
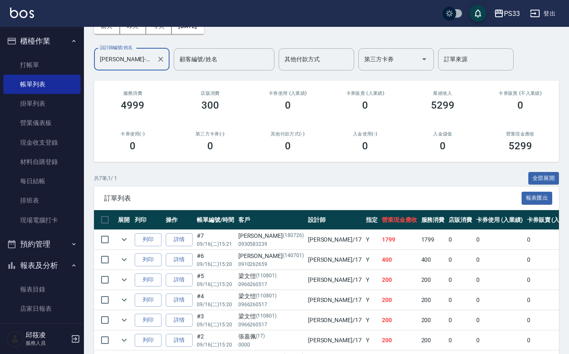
scroll to position [0, 0]
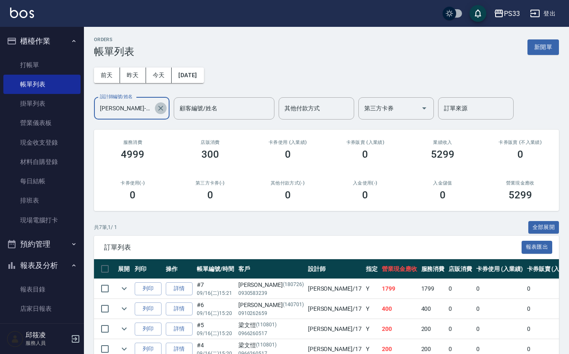
click at [157, 104] on icon "Clear" at bounding box center [160, 108] width 8 height 8
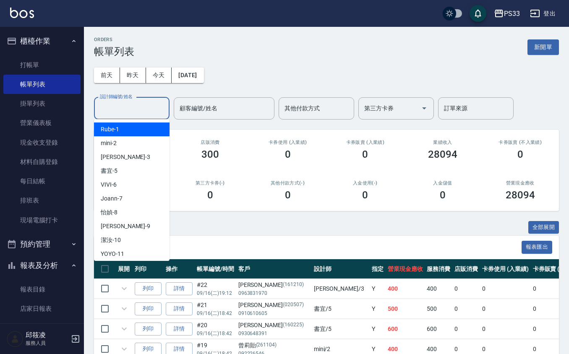
click at [156, 106] on input "設計師編號/姓名" at bounding box center [132, 108] width 68 height 15
click at [153, 132] on div "Rube -1" at bounding box center [131, 129] width 75 height 14
type input "Rube-1"
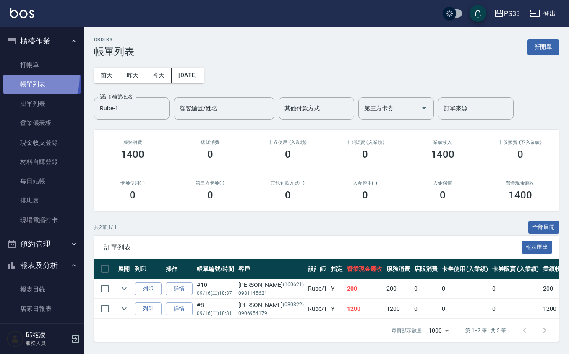
click at [16, 76] on link "帳單列表" at bounding box center [41, 84] width 77 height 19
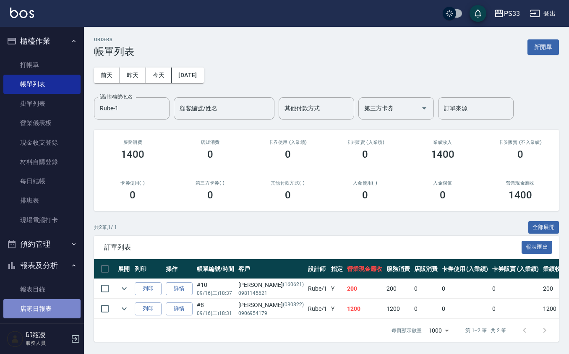
click at [62, 312] on link "店家日報表" at bounding box center [41, 308] width 77 height 19
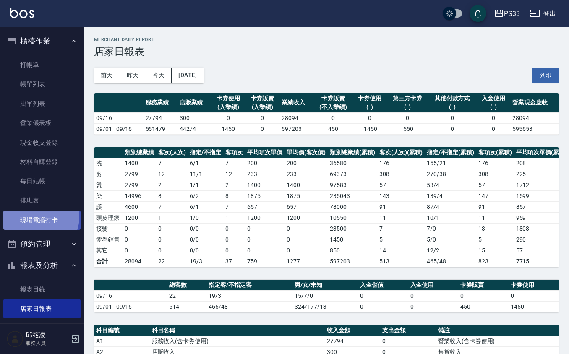
click at [39, 217] on link "現場電腦打卡" at bounding box center [41, 220] width 77 height 19
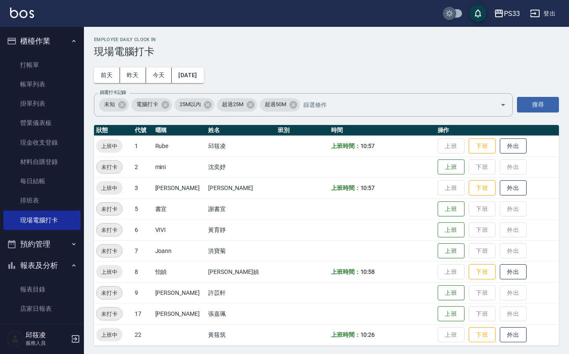
click at [455, 12] on input "checkbox" at bounding box center [449, 13] width 40 height 13
checkbox input "true"
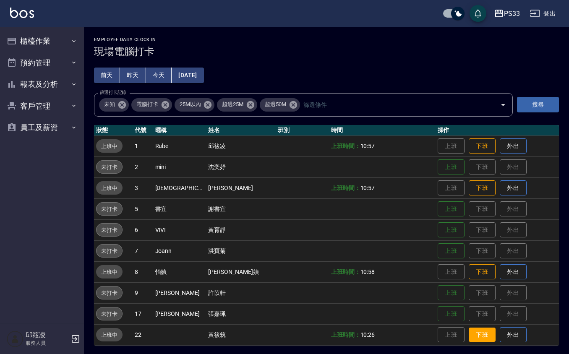
click at [472, 331] on button "下班" at bounding box center [481, 335] width 27 height 15
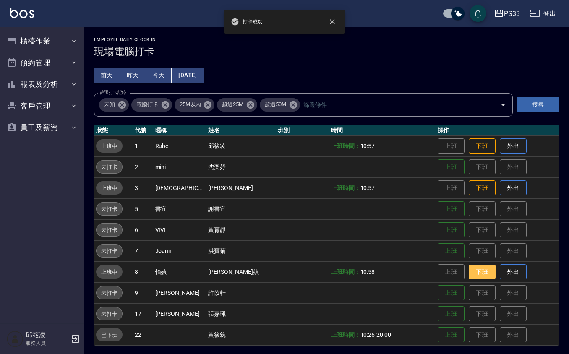
click at [469, 274] on button "下班" at bounding box center [481, 272] width 27 height 15
click at [468, 192] on button "下班" at bounding box center [481, 188] width 27 height 15
click at [476, 150] on button "下班" at bounding box center [481, 146] width 27 height 15
